Goal: Information Seeking & Learning: Learn about a topic

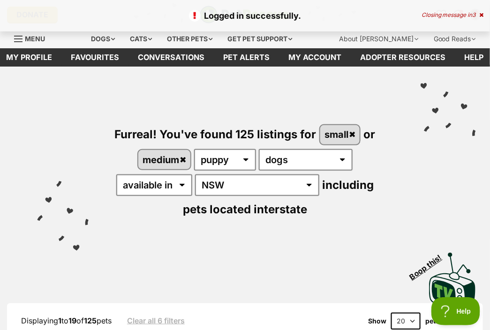
click at [482, 14] on icon at bounding box center [481, 15] width 4 height 6
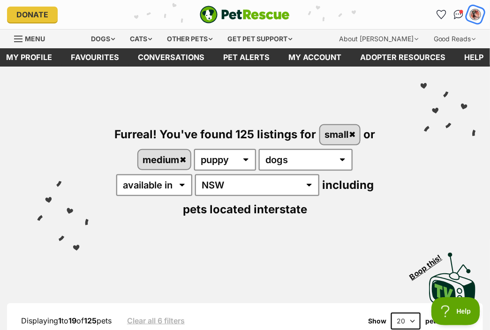
click at [477, 10] on img "My account" at bounding box center [475, 14] width 12 height 12
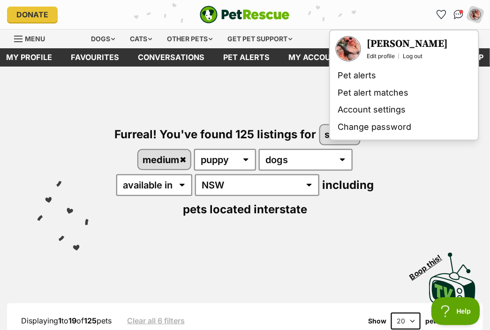
click at [349, 49] on img "Your profile" at bounding box center [347, 48] width 23 height 23
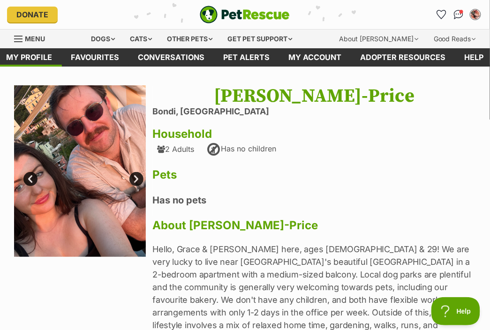
click at [136, 178] on link "Next" at bounding box center [136, 179] width 14 height 14
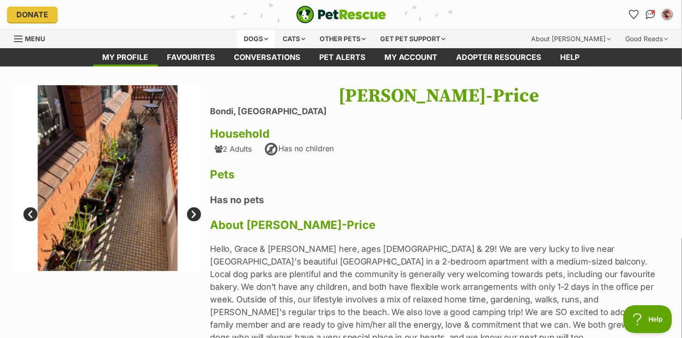
click at [252, 39] on div "Dogs" at bounding box center [255, 39] width 37 height 19
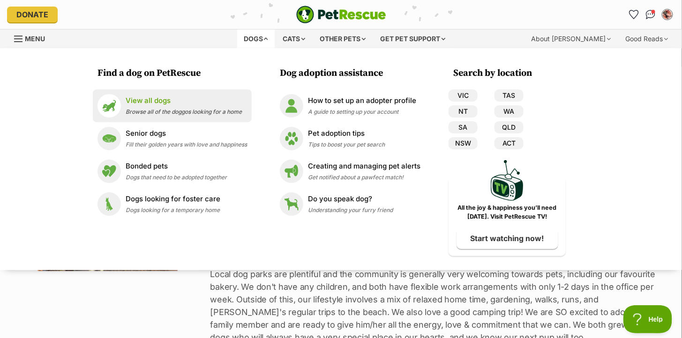
click at [149, 110] on span "Browse all of the doggos looking for a home" at bounding box center [184, 111] width 116 height 7
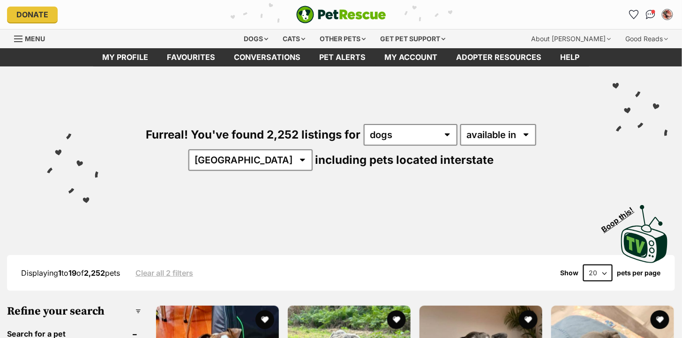
click at [252, 34] on div "Dogs" at bounding box center [255, 39] width 37 height 19
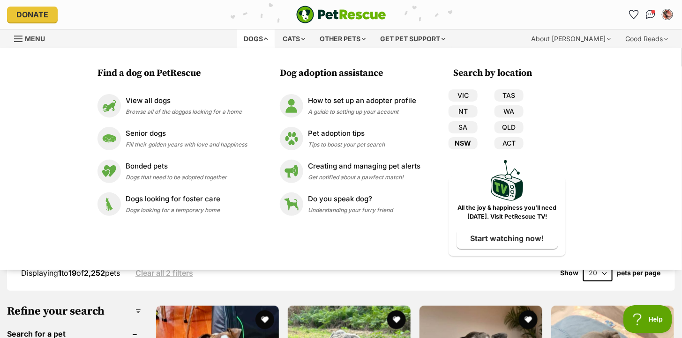
click at [457, 142] on link "NSW" at bounding box center [462, 143] width 29 height 12
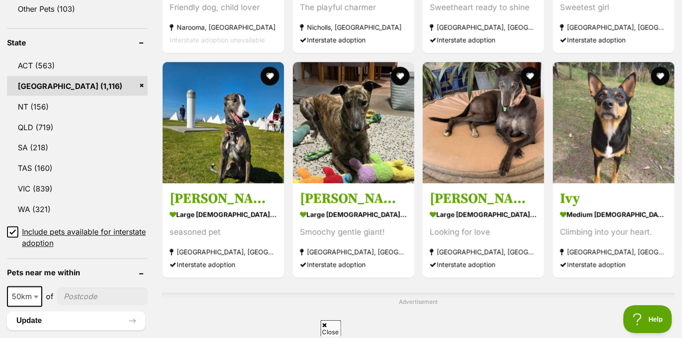
scroll to position [463, 0]
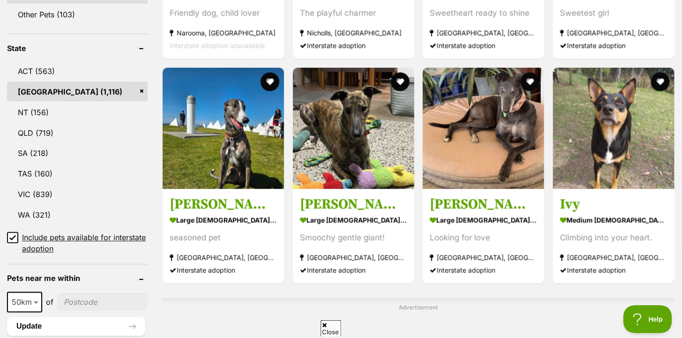
click at [15, 235] on icon at bounding box center [12, 238] width 7 height 7
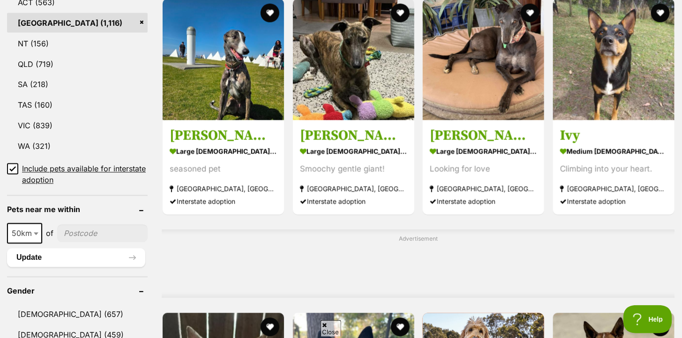
scroll to position [675, 0]
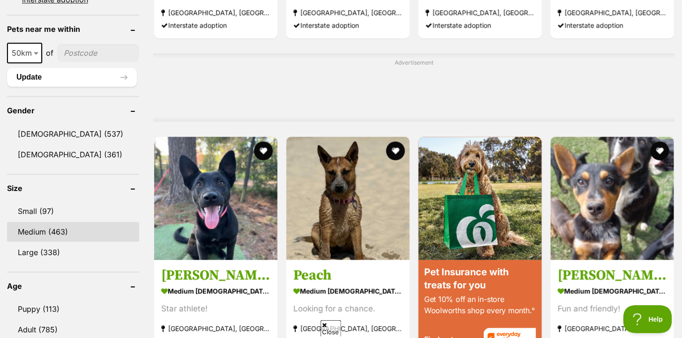
scroll to position [787, 0]
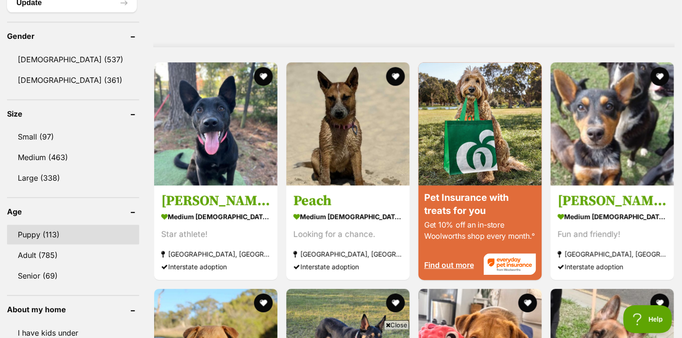
click at [33, 225] on link "Puppy (113)" at bounding box center [73, 235] width 132 height 20
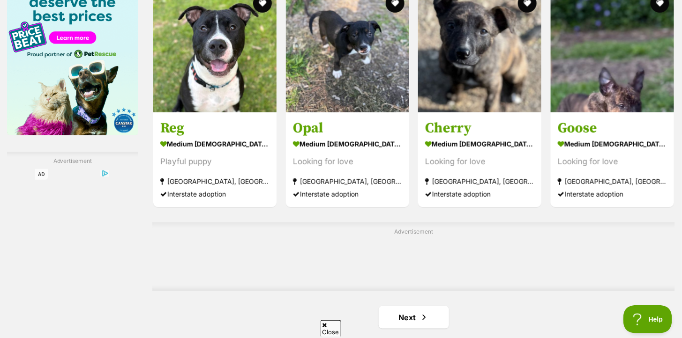
scroll to position [1439, 0]
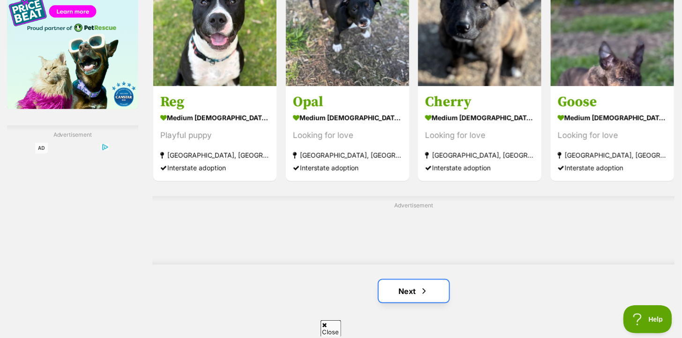
click at [409, 298] on link "Next" at bounding box center [413, 291] width 70 height 22
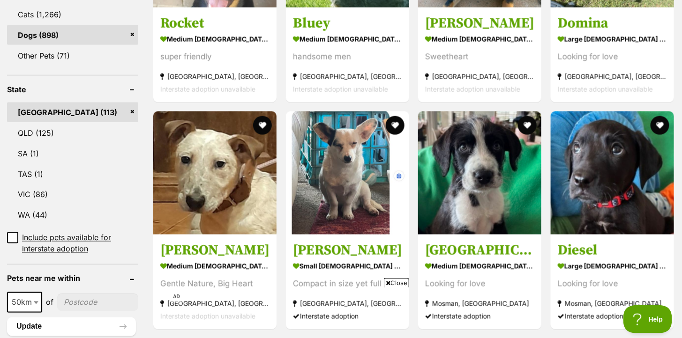
scroll to position [475, 0]
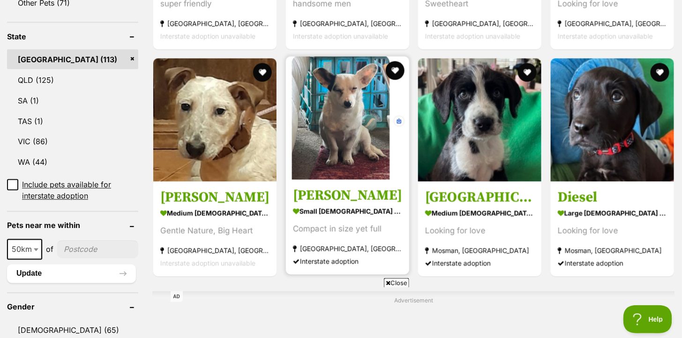
click at [352, 202] on h3 "Frankie" at bounding box center [347, 196] width 109 height 18
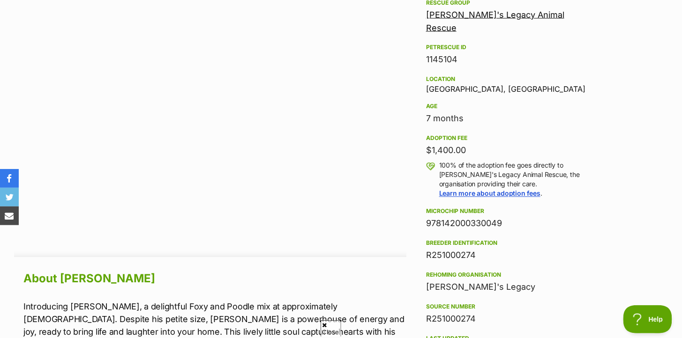
scroll to position [874, 0]
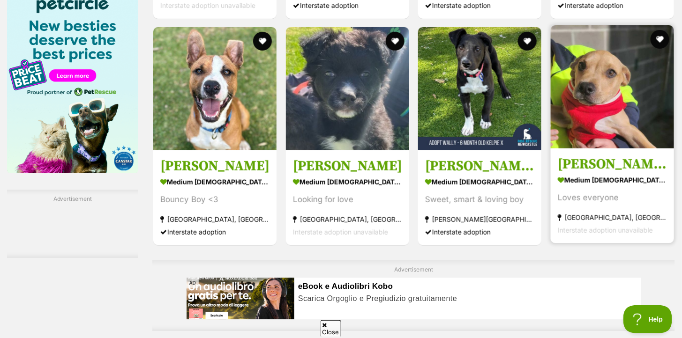
click at [593, 201] on div "Loves everyone" at bounding box center [611, 198] width 109 height 13
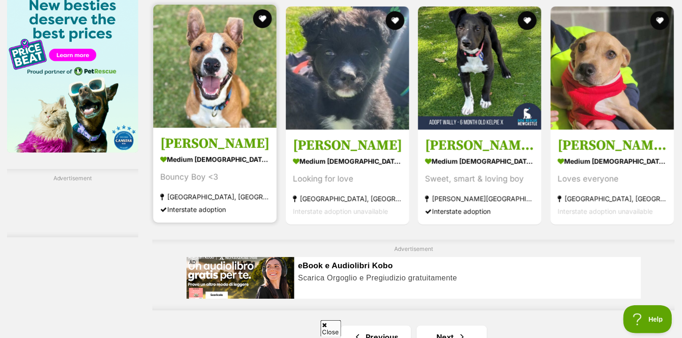
scroll to position [1402, 0]
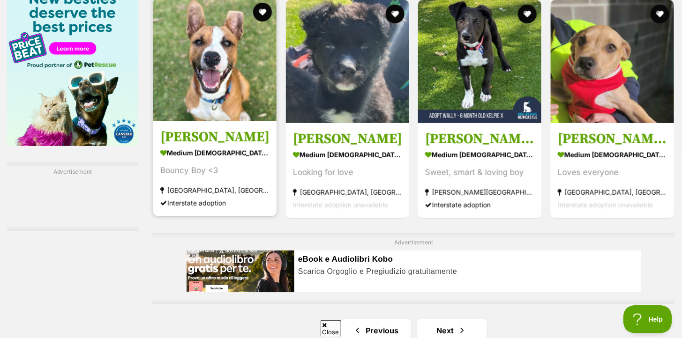
click at [245, 159] on section "medium male Dog Bouncy Boy <3 Nowra Hill, NSW Interstate adoption" at bounding box center [214, 177] width 109 height 63
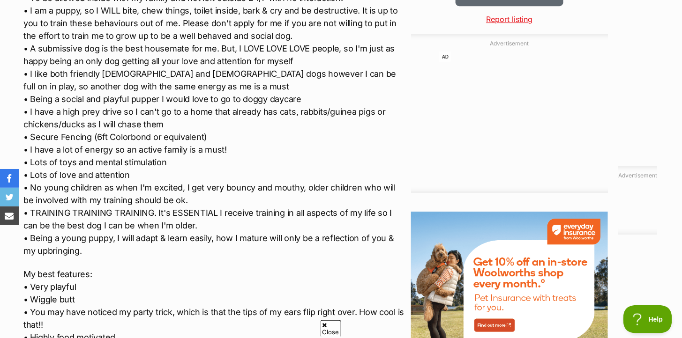
scroll to position [1040, 0]
